Goal: Information Seeking & Learning: Check status

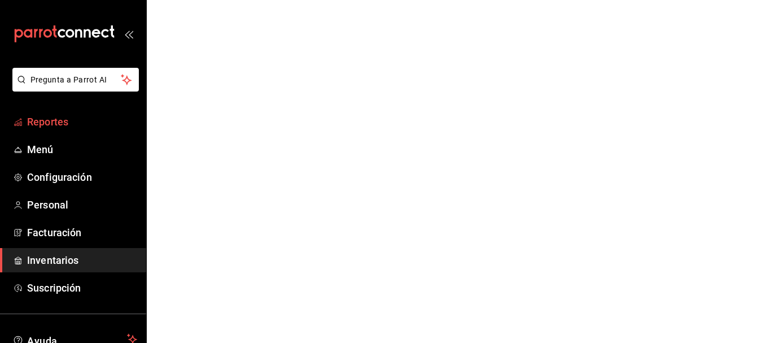
click at [93, 126] on span "Reportes" at bounding box center [82, 121] width 110 height 15
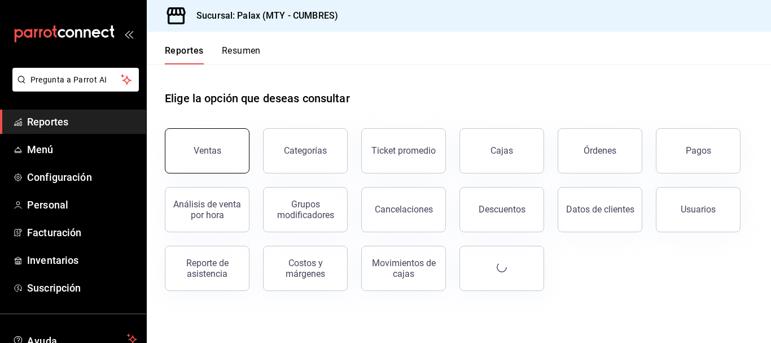
click at [203, 141] on button "Ventas" at bounding box center [207, 150] width 85 height 45
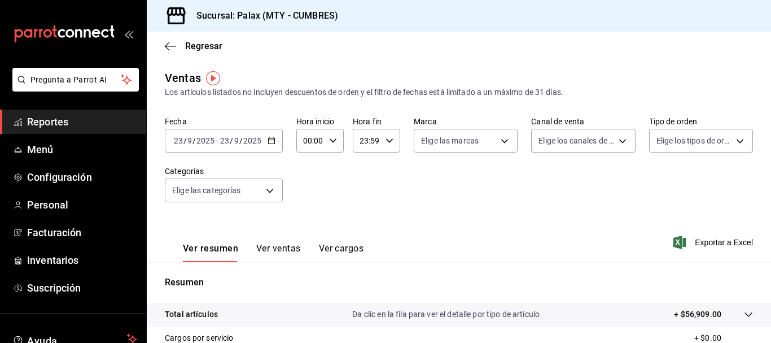
click at [335, 142] on icon "button" at bounding box center [333, 141] width 8 height 8
drag, startPoint x: 298, startPoint y: 186, endPoint x: 304, endPoint y: 190, distance: 6.9
click at [301, 189] on button "01" at bounding box center [307, 196] width 19 height 23
click at [325, 140] on div at bounding box center [385, 171] width 771 height 343
click at [325, 140] on div "01:00 Hora inicio" at bounding box center [319, 141] width 47 height 24
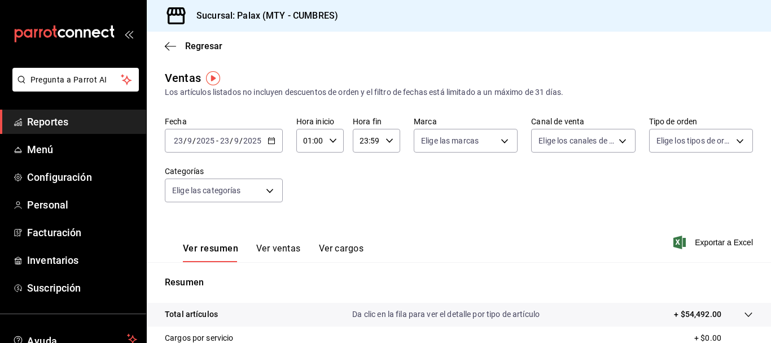
click at [315, 140] on input "01:00" at bounding box center [310, 140] width 28 height 23
click at [306, 214] on button "07" at bounding box center [307, 219] width 19 height 23
drag, startPoint x: 328, startPoint y: 138, endPoint x: 333, endPoint y: 142, distance: 6.4
click at [333, 142] on div at bounding box center [385, 171] width 771 height 343
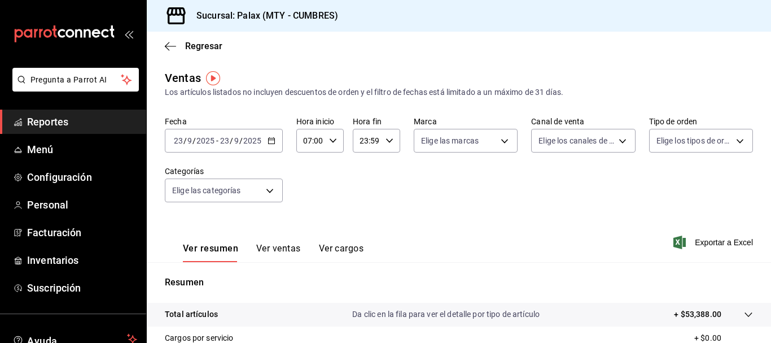
click at [332, 144] on icon "button" at bounding box center [333, 141] width 8 height 8
click at [306, 212] on span "15" at bounding box center [307, 216] width 5 height 9
type input "15:00"
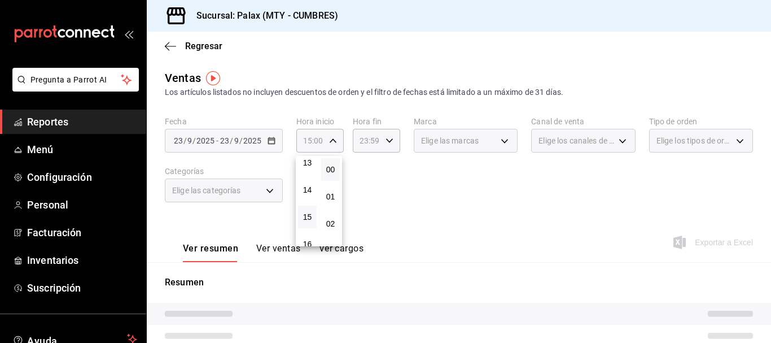
click at [364, 161] on div at bounding box center [385, 171] width 771 height 343
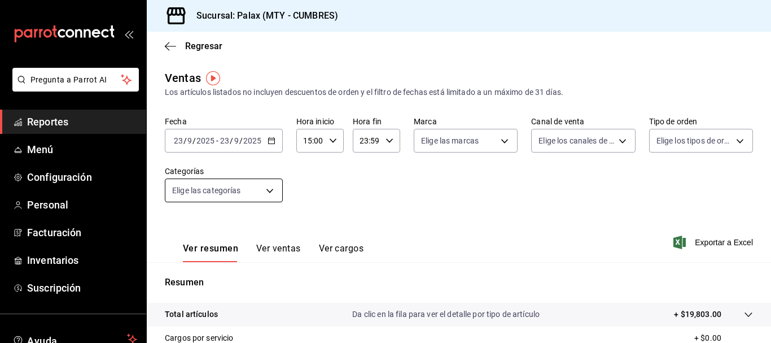
click at [277, 189] on body "Pregunta a Parrot AI Reportes Menú Configuración Personal Facturación Inventari…" at bounding box center [385, 171] width 771 height 343
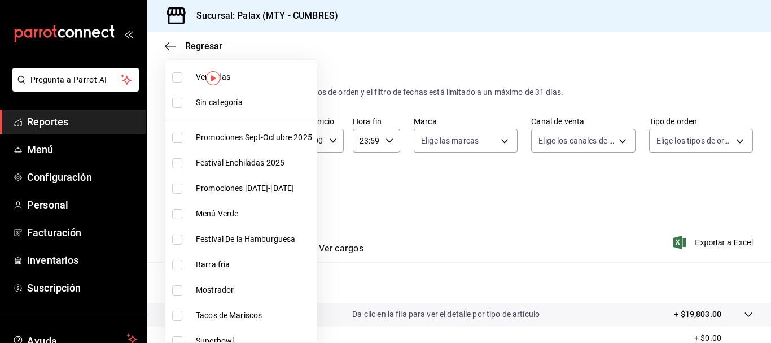
click at [188, 283] on li "Mostrador" at bounding box center [240, 289] width 151 height 25
type input "f2dae4ce-bbab-4ca5-92d1-59dc07dbf672"
checkbox input "true"
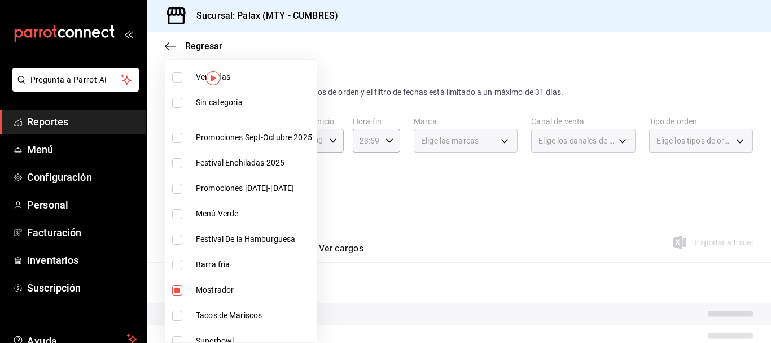
click at [449, 175] on div at bounding box center [385, 171] width 771 height 343
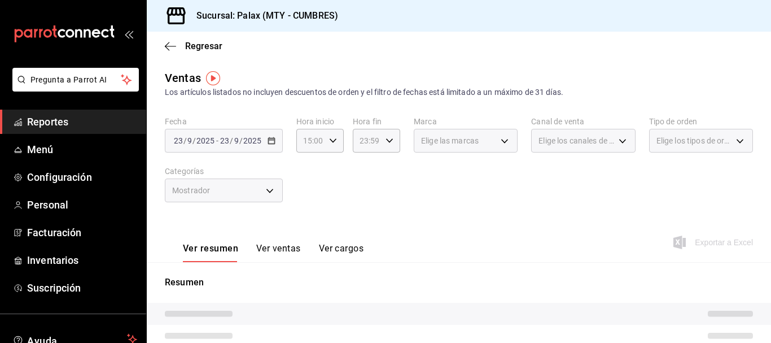
click at [260, 253] on button "Ver ventas" at bounding box center [278, 252] width 45 height 19
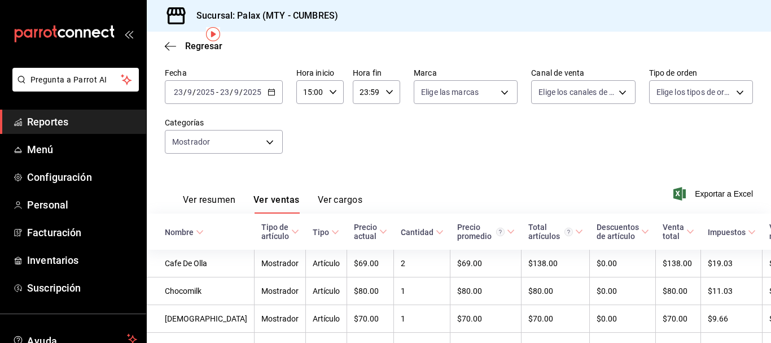
scroll to position [44, 0]
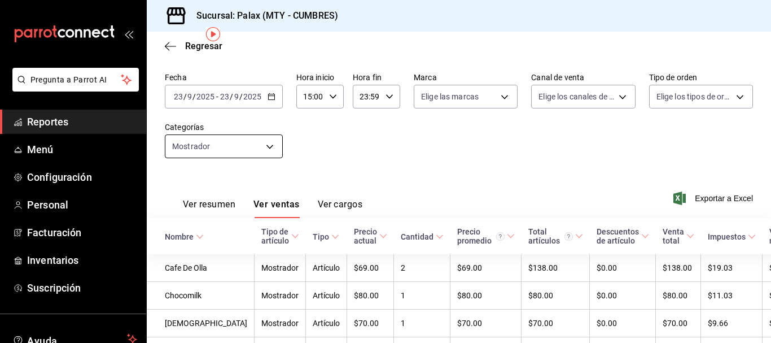
click at [234, 146] on body "Pregunta a Parrot AI Reportes Menú Configuración Personal Facturación Inventari…" at bounding box center [385, 171] width 771 height 343
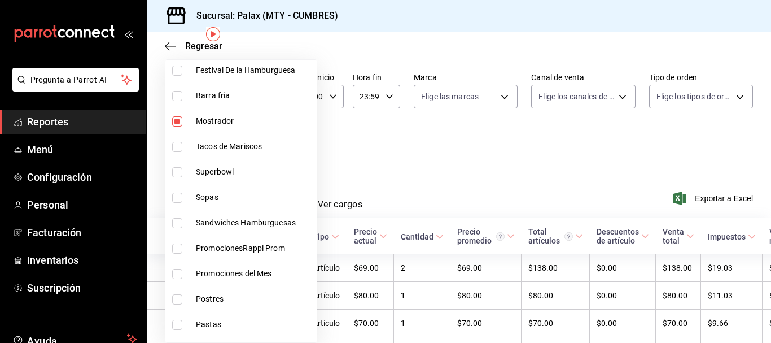
scroll to position [169, 0]
click at [171, 125] on li "Mostrador" at bounding box center [240, 120] width 151 height 25
checkbox input "false"
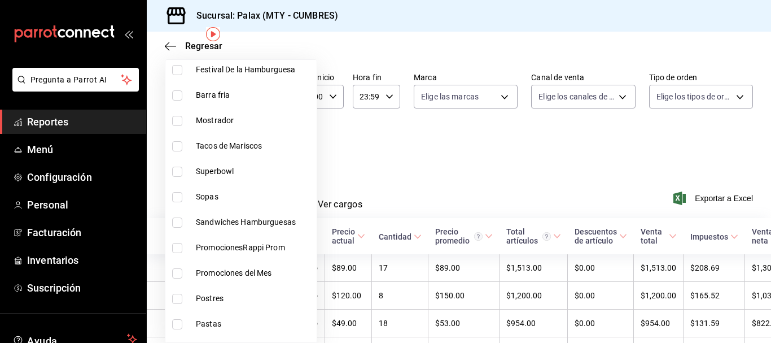
drag, startPoint x: 158, startPoint y: 290, endPoint x: 174, endPoint y: 301, distance: 19.8
click at [173, 300] on div "Ver todas Sin categoría Promociones [DATE]-[DATE] Festival Enchiladas 2025 Prom…" at bounding box center [385, 171] width 771 height 343
click at [176, 300] on input "checkbox" at bounding box center [177, 298] width 10 height 10
checkbox input "true"
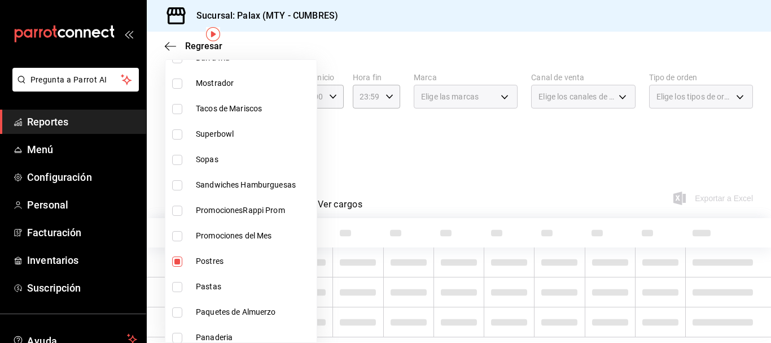
scroll to position [226, 0]
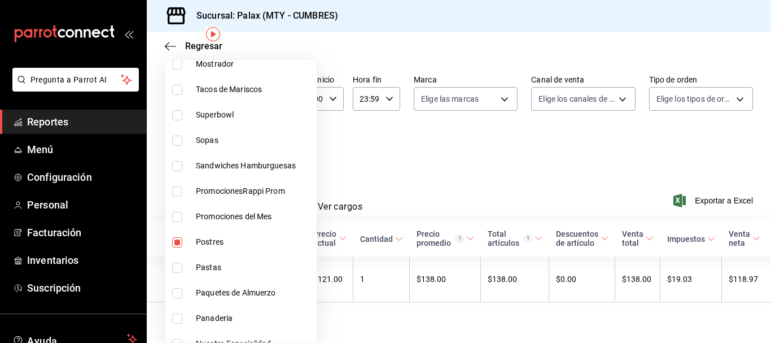
click at [170, 316] on li "Panaderia" at bounding box center [240, 317] width 151 height 25
type input "6970ed2c-64d9-4fee-a1ac-8fe23c7e63ab,c1857e69-1263-4738-8070-fa69687f0395"
checkbox input "true"
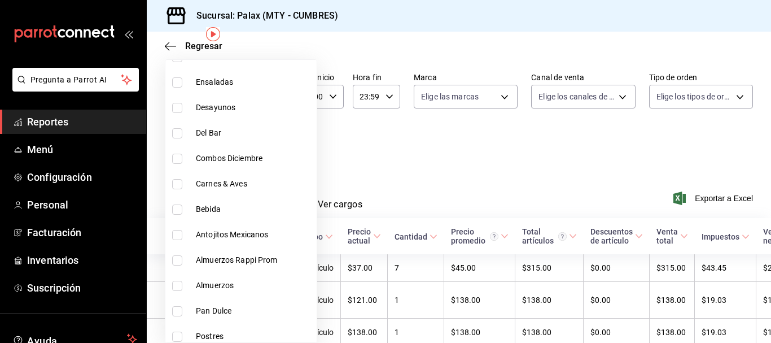
scroll to position [621, 0]
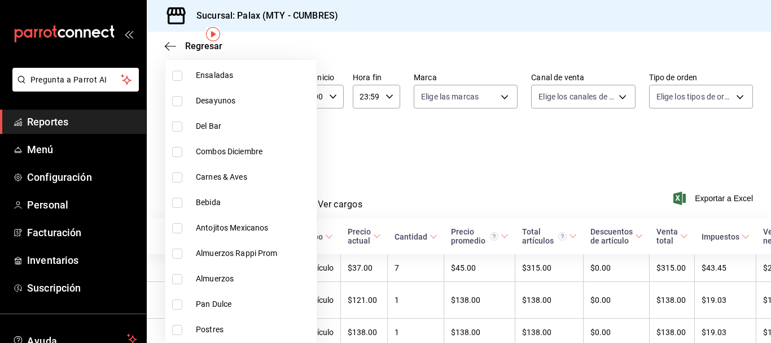
drag, startPoint x: 173, startPoint y: 286, endPoint x: 179, endPoint y: 287, distance: 5.8
click at [178, 286] on li "Almuerzos" at bounding box center [240, 278] width 151 height 25
type input "6970ed2c-64d9-4fee-a1ac-8fe23c7e63ab,c1857e69-1263-4738-8070-fa69687f0395,be38a…"
checkbox input "true"
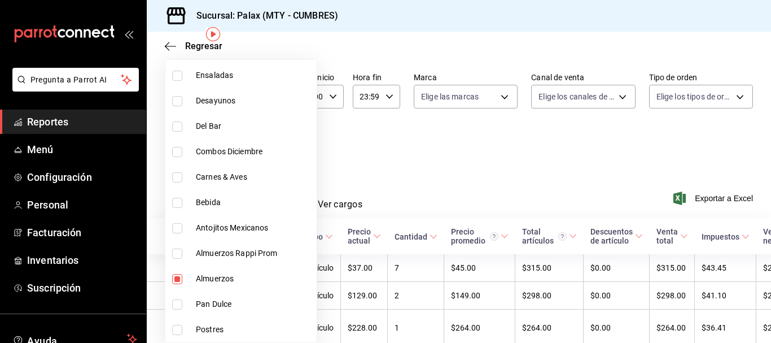
click at [176, 301] on input "checkbox" at bounding box center [177, 304] width 10 height 10
checkbox input "true"
type input "6970ed2c-64d9-4fee-a1ac-8fe23c7e63ab,c1857e69-1263-4738-8070-fa69687f0395,be38a…"
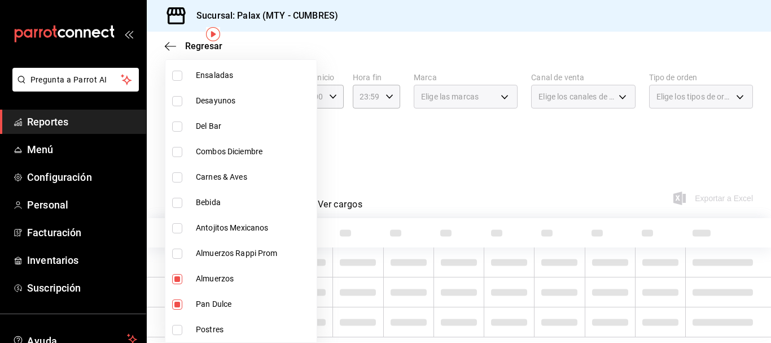
click at [178, 283] on input "checkbox" at bounding box center [177, 279] width 10 height 10
checkbox input "false"
drag, startPoint x: 183, startPoint y: 320, endPoint x: 316, endPoint y: 291, distance: 135.7
click at [182, 321] on li "Postres" at bounding box center [240, 329] width 151 height 25
type input "6970ed2c-64d9-4fee-a1ac-8fe23c7e63ab,c1857e69-1263-4738-8070-fa69687f0395,28c1a…"
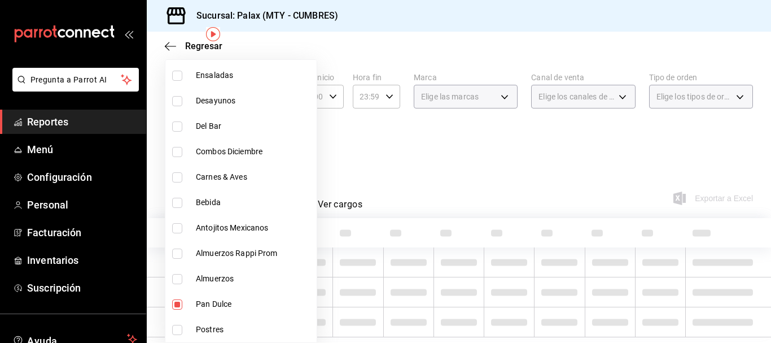
checkbox input "true"
click at [412, 218] on div at bounding box center [385, 171] width 771 height 343
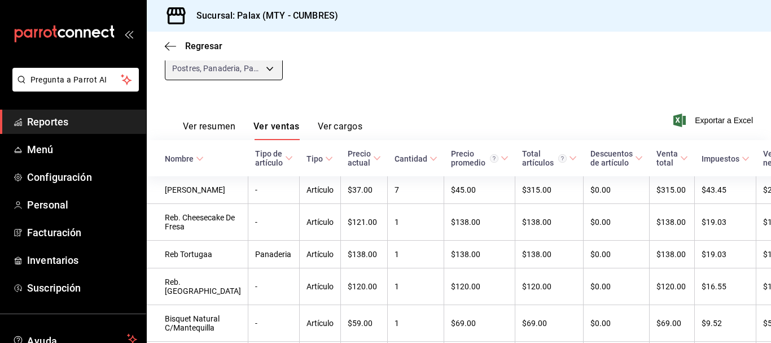
scroll to position [105, 0]
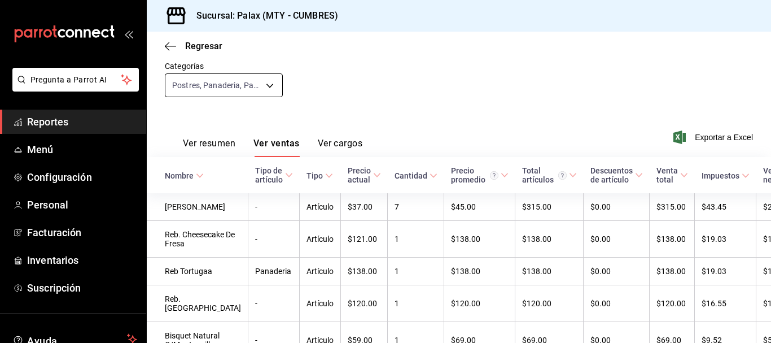
click at [214, 96] on body "Pregunta a Parrot AI Reportes Menú Configuración Personal Facturación Inventari…" at bounding box center [385, 171] width 771 height 343
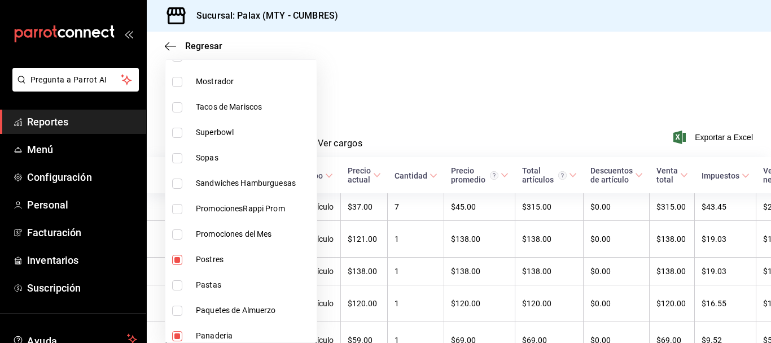
scroll to position [226, 0]
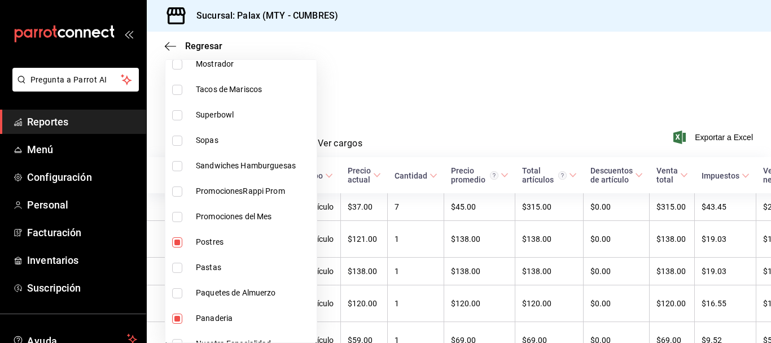
click at [166, 264] on li "Pastas" at bounding box center [240, 267] width 151 height 25
type input "6970ed2c-64d9-4fee-a1ac-8fe23c7e63ab,c1857e69-1263-4738-8070-fa69687f0395,28c1a…"
checkbox input "true"
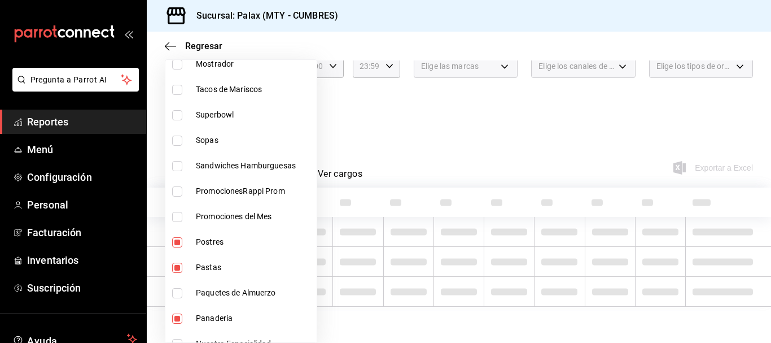
click at [175, 246] on input "checkbox" at bounding box center [177, 242] width 10 height 10
checkbox input "false"
click at [170, 264] on li "Pastas" at bounding box center [240, 267] width 151 height 25
type input "c1857e69-1263-4738-8070-fa69687f0395,28c1a667-0fd6-4a26-94c0-8b3e49d7bdba,f0b9e…"
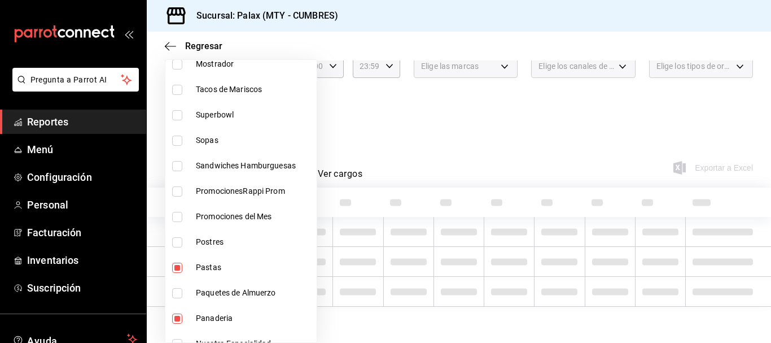
checkbox input "false"
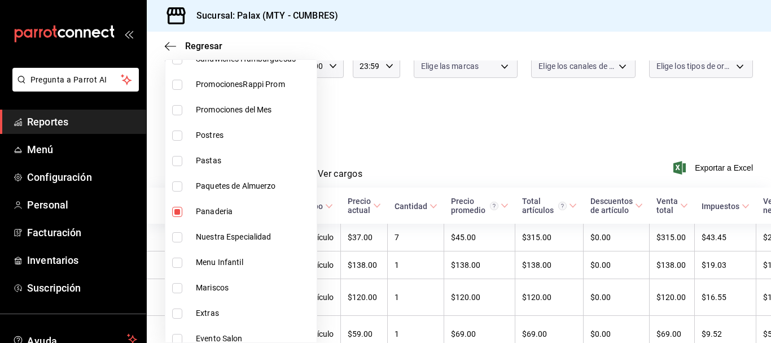
scroll to position [339, 0]
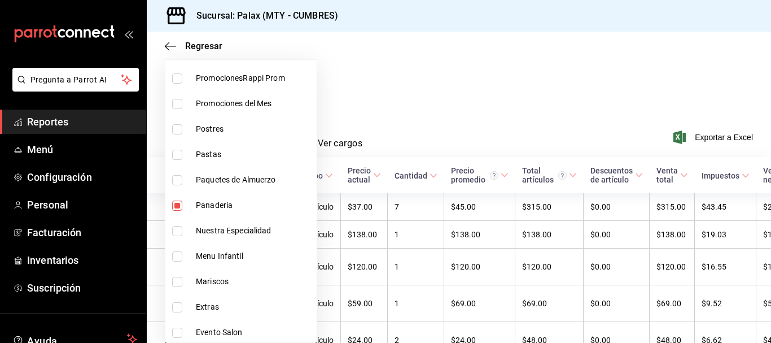
drag, startPoint x: 171, startPoint y: 201, endPoint x: 187, endPoint y: 217, distance: 22.8
click at [172, 203] on li "Panaderia" at bounding box center [240, 204] width 151 height 25
type input "28c1a667-0fd6-4a26-94c0-8b3e49d7bdba,f0b9eaa6-d632-40ae-aa09-0bcae4e471a3"
checkbox input "false"
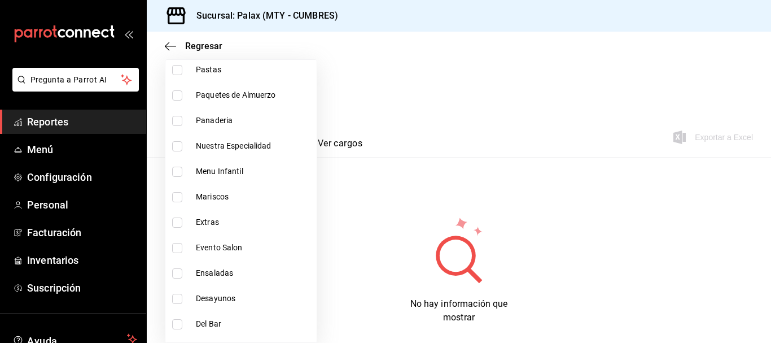
scroll to position [508, 0]
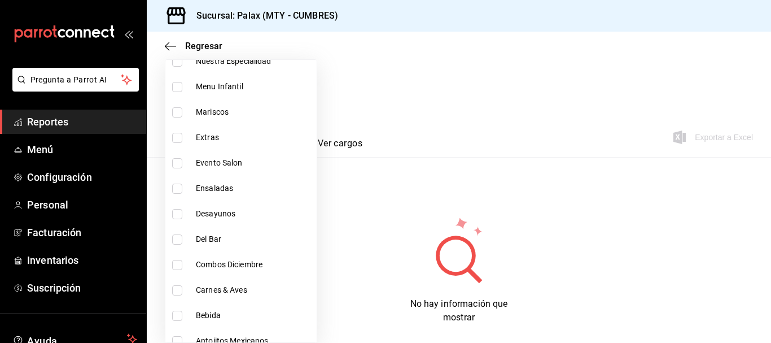
click at [173, 249] on li "Del Bar" at bounding box center [240, 238] width 151 height 25
type input "28c1a667-0fd6-4a26-94c0-8b3e49d7bdba,f0b9eaa6-d632-40ae-aa09-0bcae4e471a3,5041f…"
checkbox input "true"
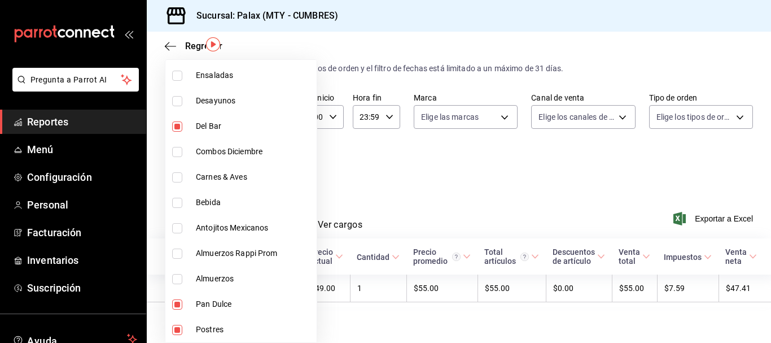
scroll to position [34, 0]
click at [172, 203] on input "checkbox" at bounding box center [177, 203] width 10 height 10
checkbox input "true"
type input "28c1a667-0fd6-4a26-94c0-8b3e49d7bdba,f0b9eaa6-d632-40ae-aa09-0bcae4e471a3,5041f…"
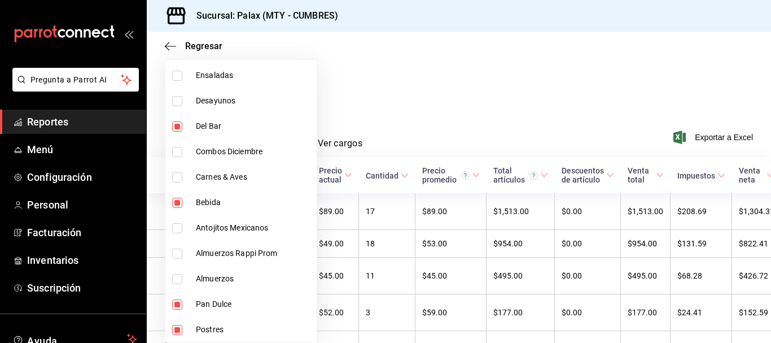
click at [174, 305] on input "checkbox" at bounding box center [177, 304] width 10 height 10
checkbox input "false"
type input "f0b9eaa6-d632-40ae-aa09-0bcae4e471a3,5041f980-30f3-428d-be8c-286edc227efb,41ed9…"
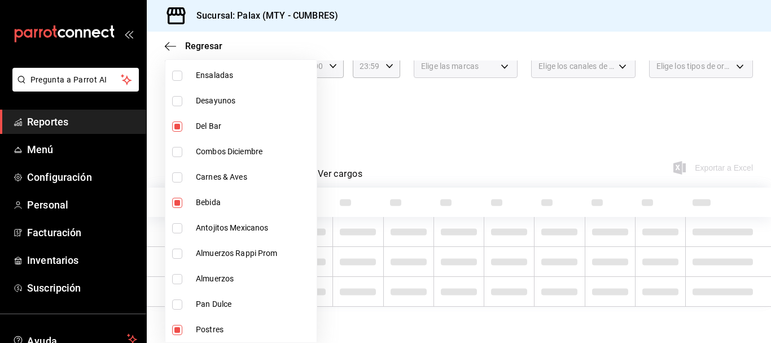
click at [175, 328] on input "checkbox" at bounding box center [177, 330] width 10 height 10
checkbox input "false"
type input "5041f980-30f3-428d-be8c-286edc227efb,41ed9666-a182-4a37-8e0e-cc37feaa0168"
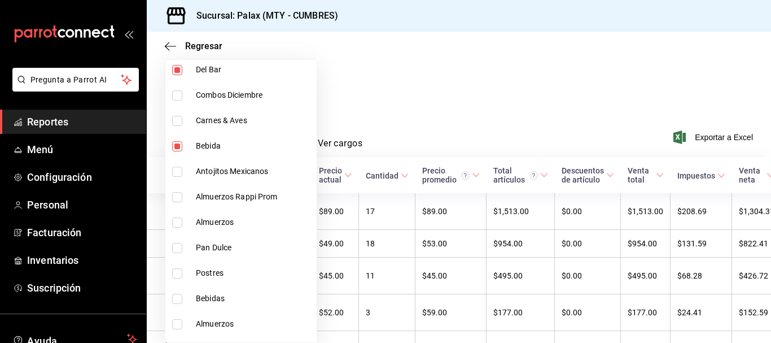
click at [176, 301] on input "checkbox" at bounding box center [177, 298] width 10 height 10
checkbox input "true"
type input "5041f980-30f3-428d-be8c-286edc227efb,41ed9666-a182-4a37-8e0e-cc37feaa0168,0d339…"
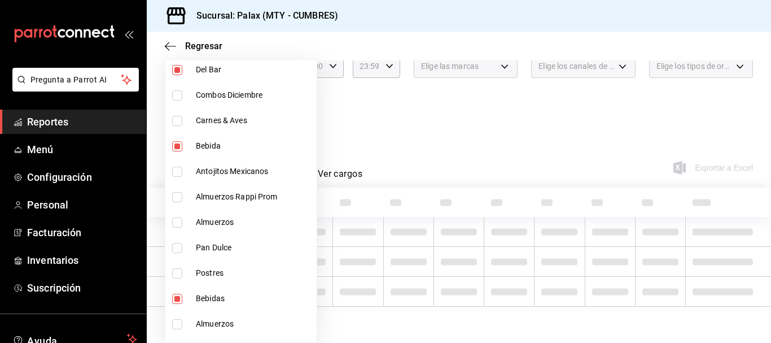
click at [471, 122] on div at bounding box center [385, 171] width 771 height 343
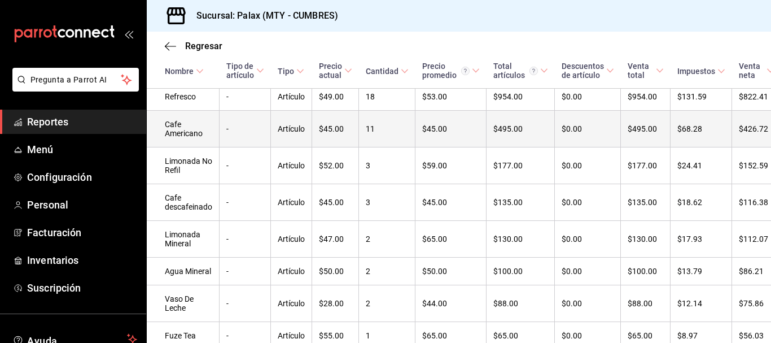
scroll to position [254, 0]
